Goal: Information Seeking & Learning: Learn about a topic

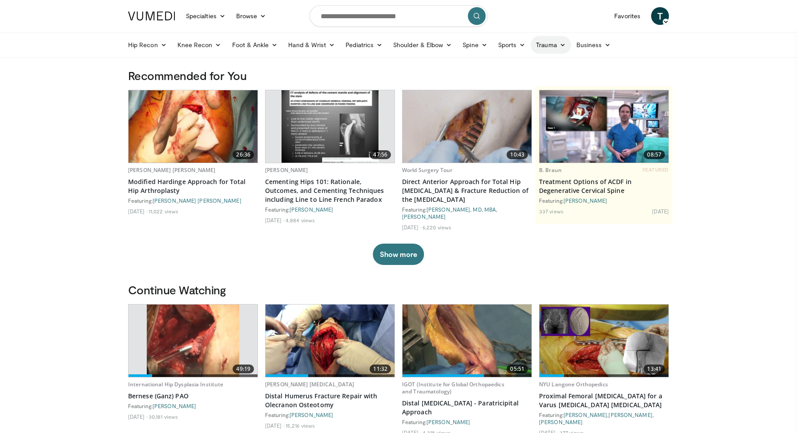
click at [562, 44] on icon at bounding box center [562, 45] width 6 height 6
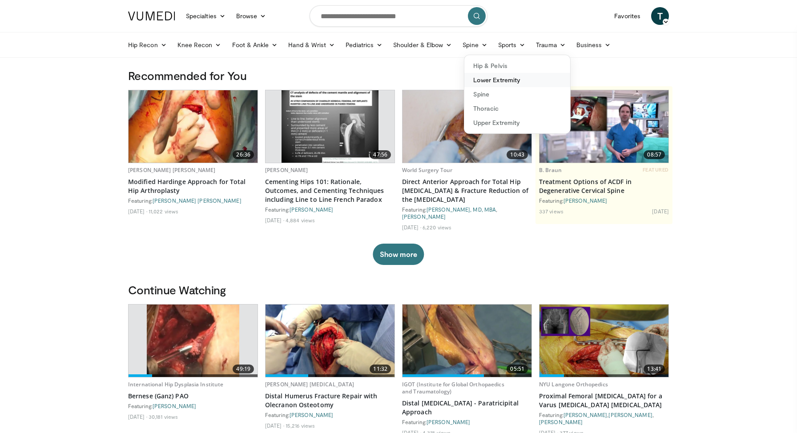
click at [504, 80] on link "Lower Extremity" at bounding box center [517, 80] width 106 height 14
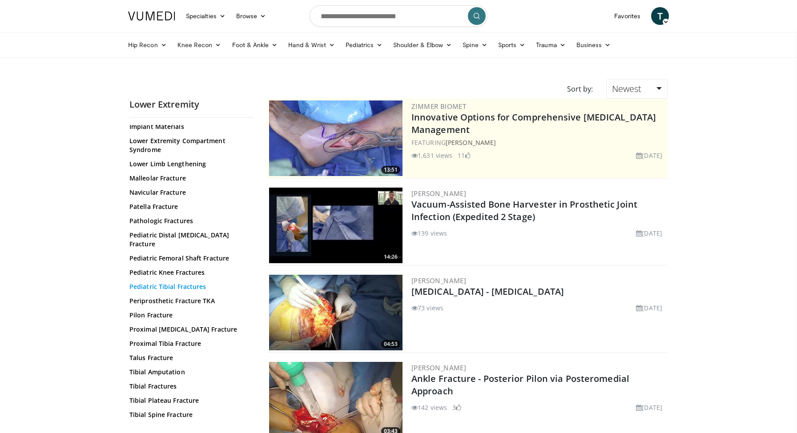
scroll to position [212, 0]
click at [157, 396] on link "Tibial Plateau Fracture" at bounding box center [189, 400] width 120 height 9
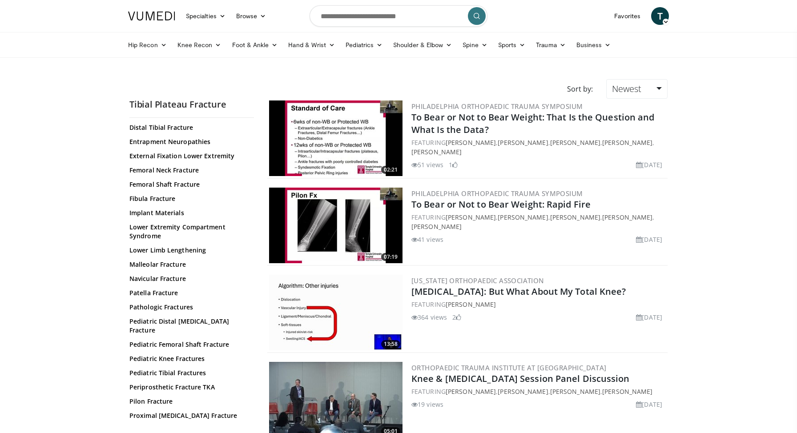
scroll to position [133, 0]
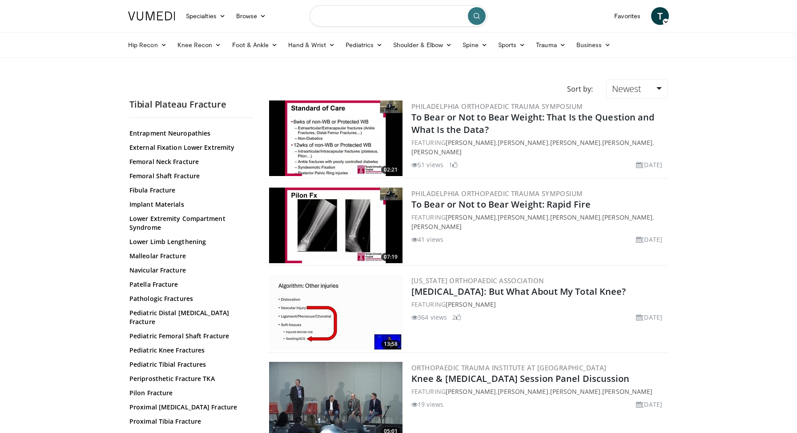
click at [382, 14] on input "Search topics, interventions" at bounding box center [399, 15] width 178 height 21
type input "**********"
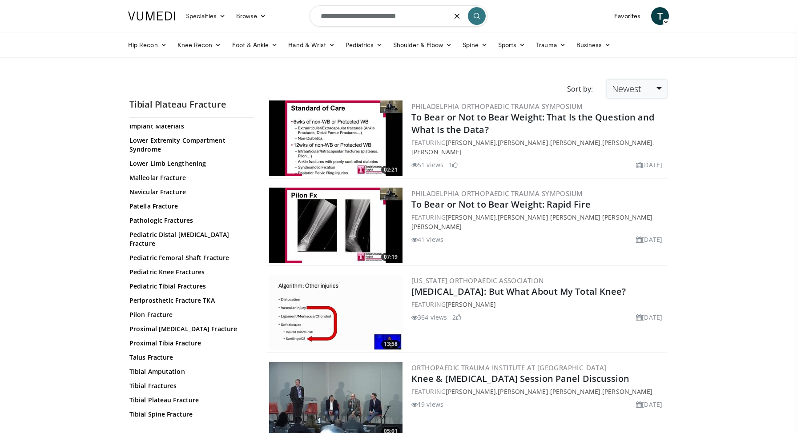
click at [641, 93] on span "Newest" at bounding box center [626, 89] width 29 height 12
click at [629, 156] on link "Views" at bounding box center [642, 153] width 70 height 14
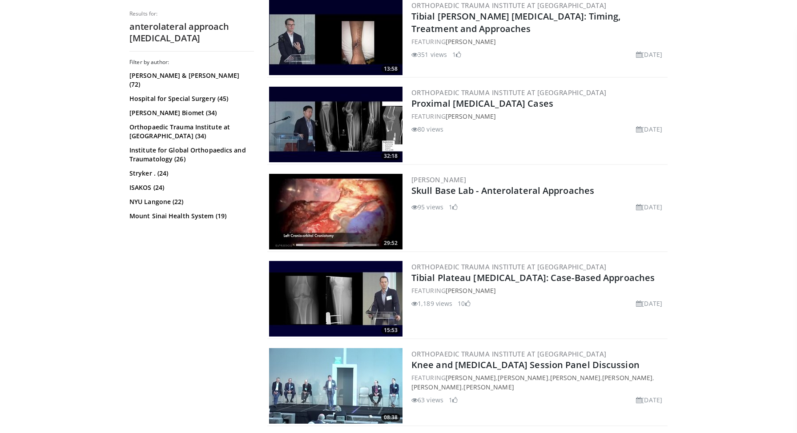
scroll to position [443, 0]
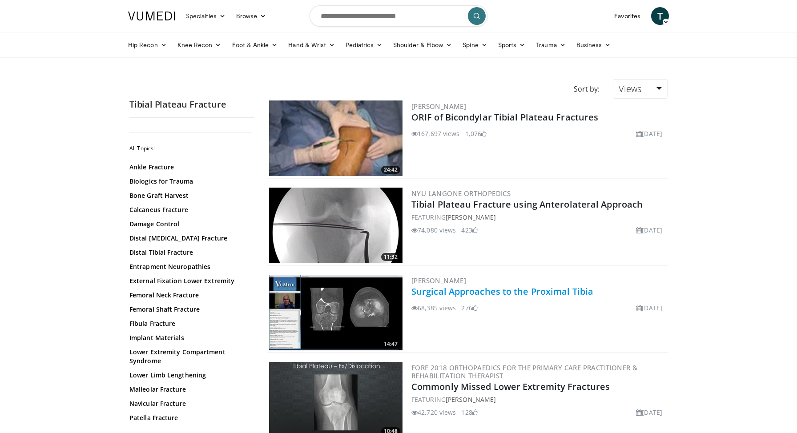
click at [470, 295] on link "Surgical Approaches to the Proximal Tibia" at bounding box center [502, 291] width 182 height 12
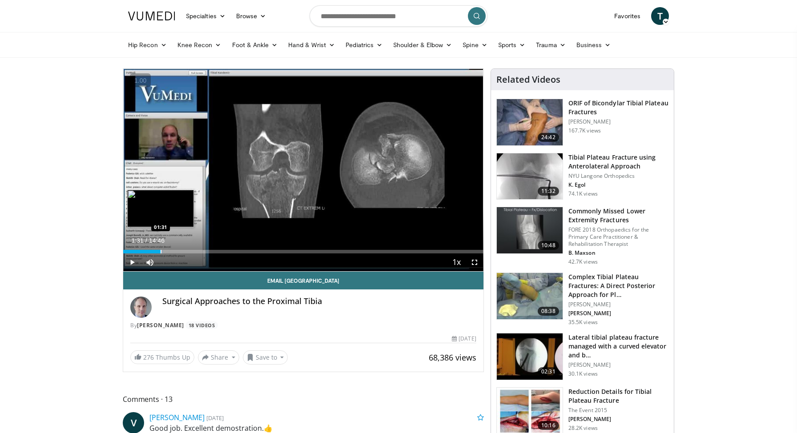
drag, startPoint x: 130, startPoint y: 251, endPoint x: 160, endPoint y: 247, distance: 30.0
click at [160, 247] on div "Loaded : 11.28% 01:31 01:31" at bounding box center [303, 249] width 360 height 8
click at [182, 251] on div "Progress Bar" at bounding box center [182, 252] width 1 height 4
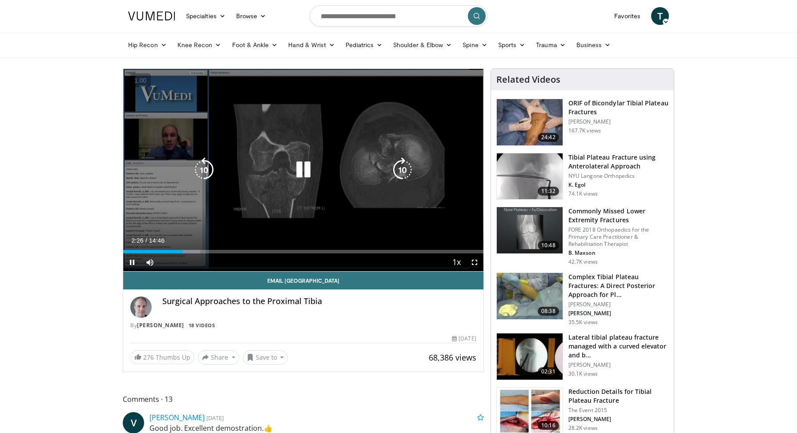
click at [191, 251] on video-js "**********" at bounding box center [303, 170] width 360 height 203
click at [269, 217] on div "10 seconds Tap to unmute" at bounding box center [303, 170] width 360 height 202
click at [299, 168] on icon "Video Player" at bounding box center [303, 169] width 25 height 25
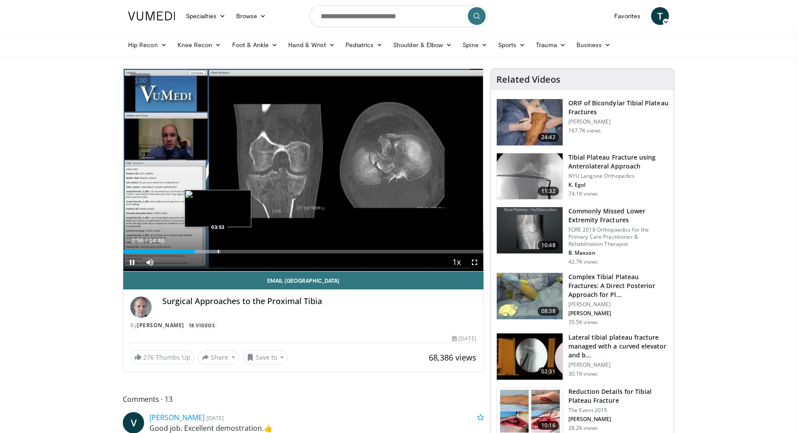
click at [217, 250] on div "Loaded : 27.01% 02:56 03:53" at bounding box center [303, 252] width 360 height 4
click at [239, 251] on div "Progress Bar" at bounding box center [239, 252] width 1 height 4
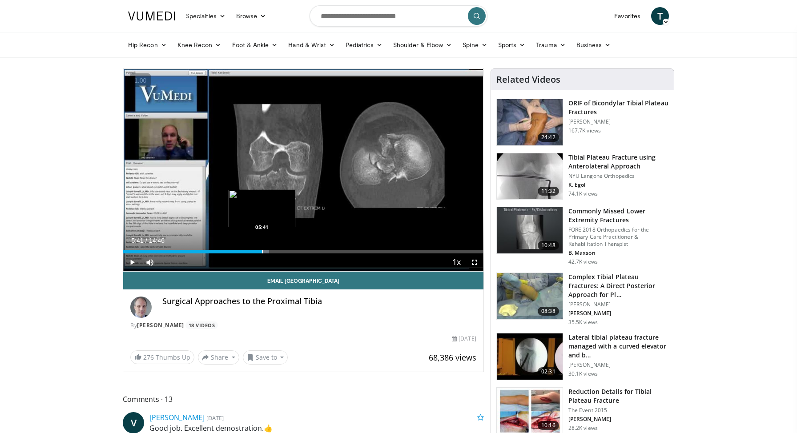
click at [262, 250] on div "Progress Bar" at bounding box center [262, 252] width 1 height 4
click at [250, 251] on div "Progress Bar" at bounding box center [250, 252] width 1 height 4
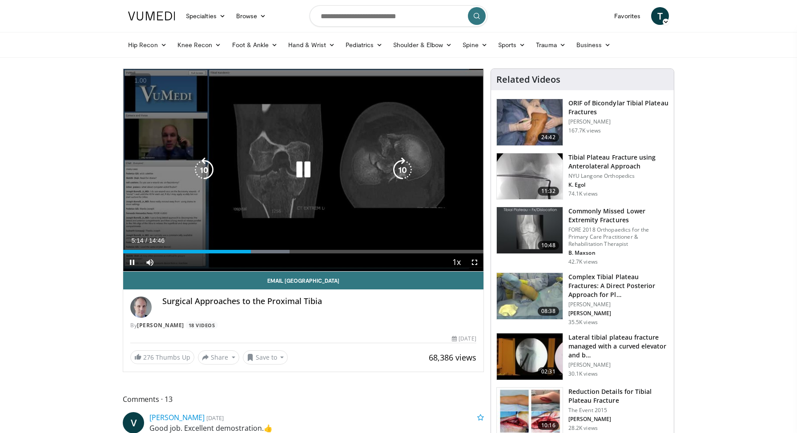
click at [304, 175] on icon "Video Player" at bounding box center [303, 169] width 25 height 25
